Goal: Information Seeking & Learning: Learn about a topic

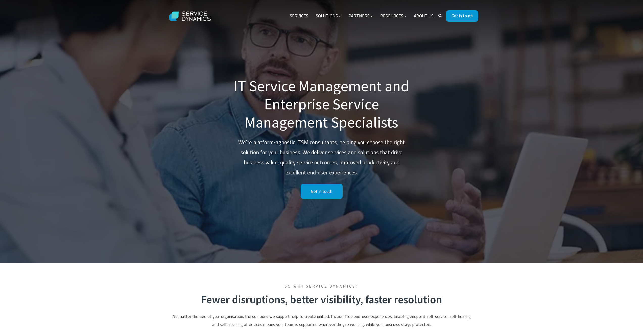
click at [438, 14] on icon "Search" at bounding box center [440, 16] width 4 height 4
type input "careers"
click at [452, 16] on link "Get in touch" at bounding box center [462, 15] width 32 height 11
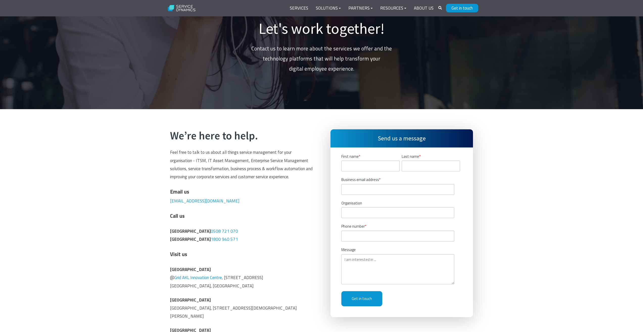
scroll to position [126, 0]
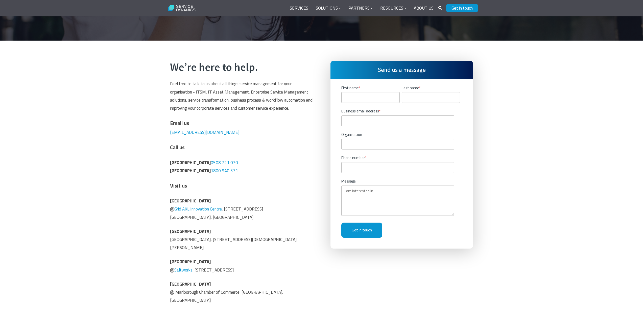
click at [439, 7] on icon "Search" at bounding box center [440, 8] width 4 height 4
click at [425, 11] on input "Search Site" at bounding box center [416, 8] width 49 height 9
type input "v"
click at [439, 8] on input "career" at bounding box center [416, 8] width 49 height 9
type input "career"
